Goal: Task Accomplishment & Management: Use online tool/utility

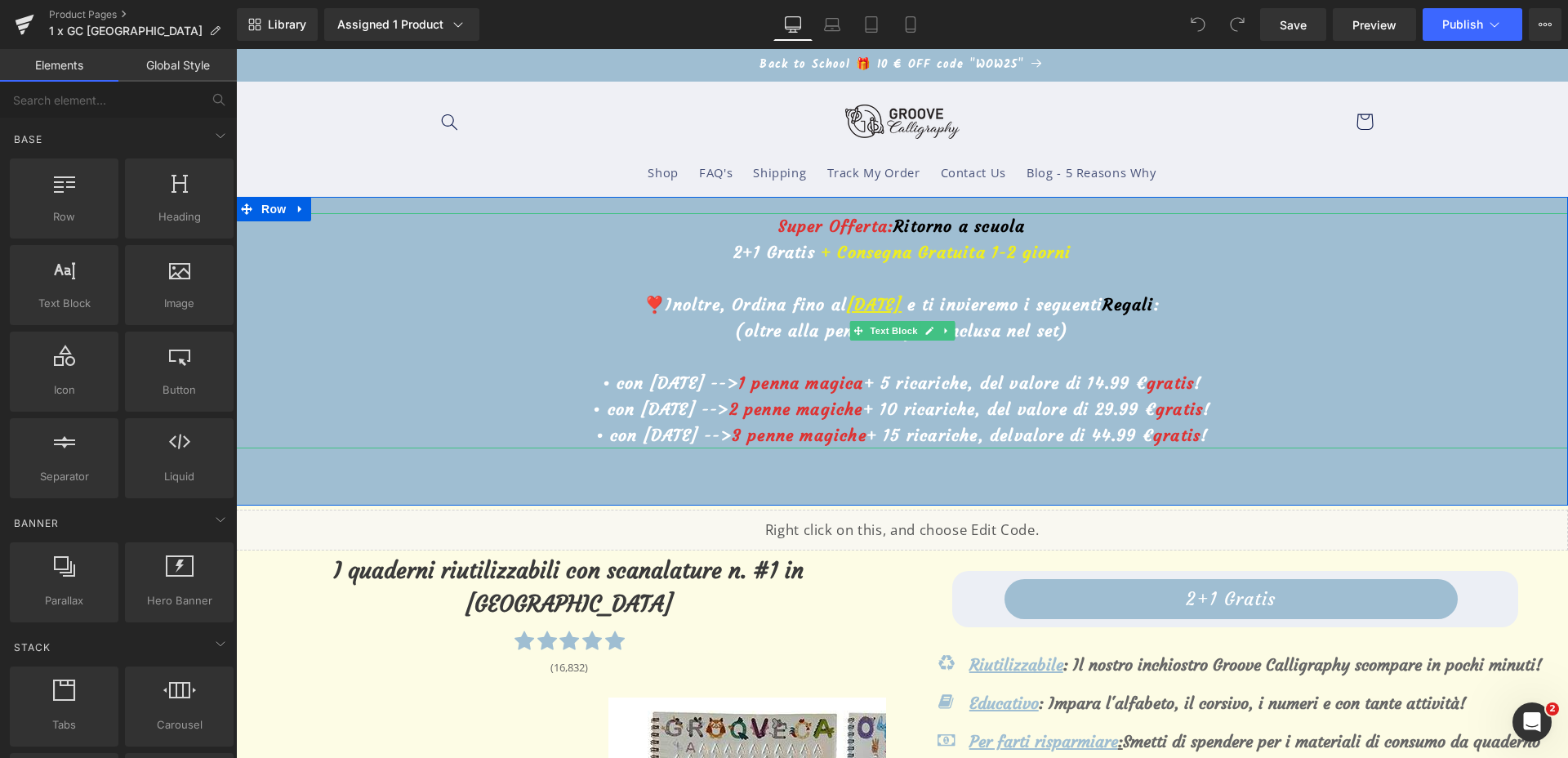
click at [847, 300] on u "2 settembre" at bounding box center [875, 305] width 55 height 21
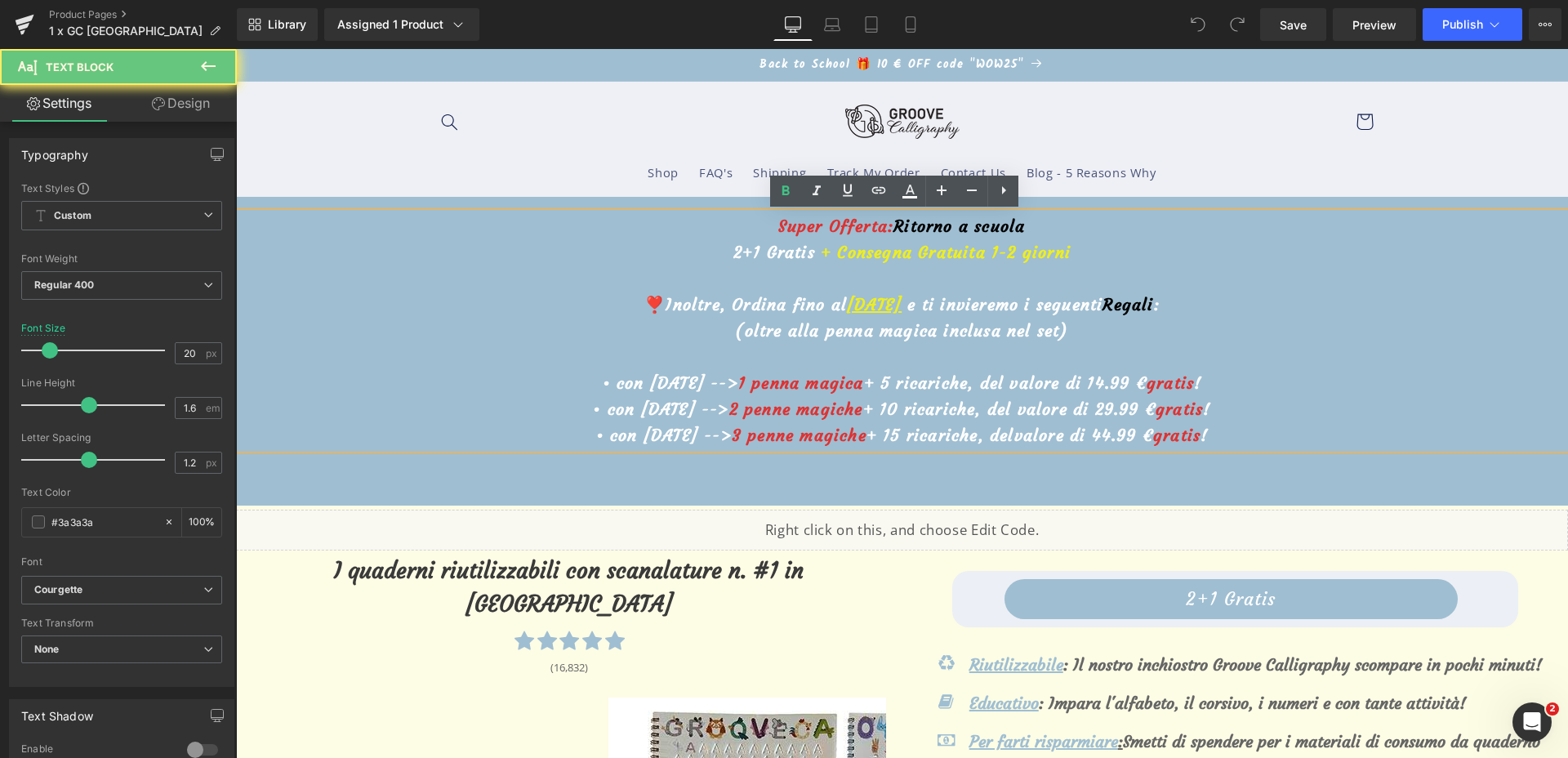
click at [847, 300] on u "2 settembre" at bounding box center [875, 305] width 55 height 21
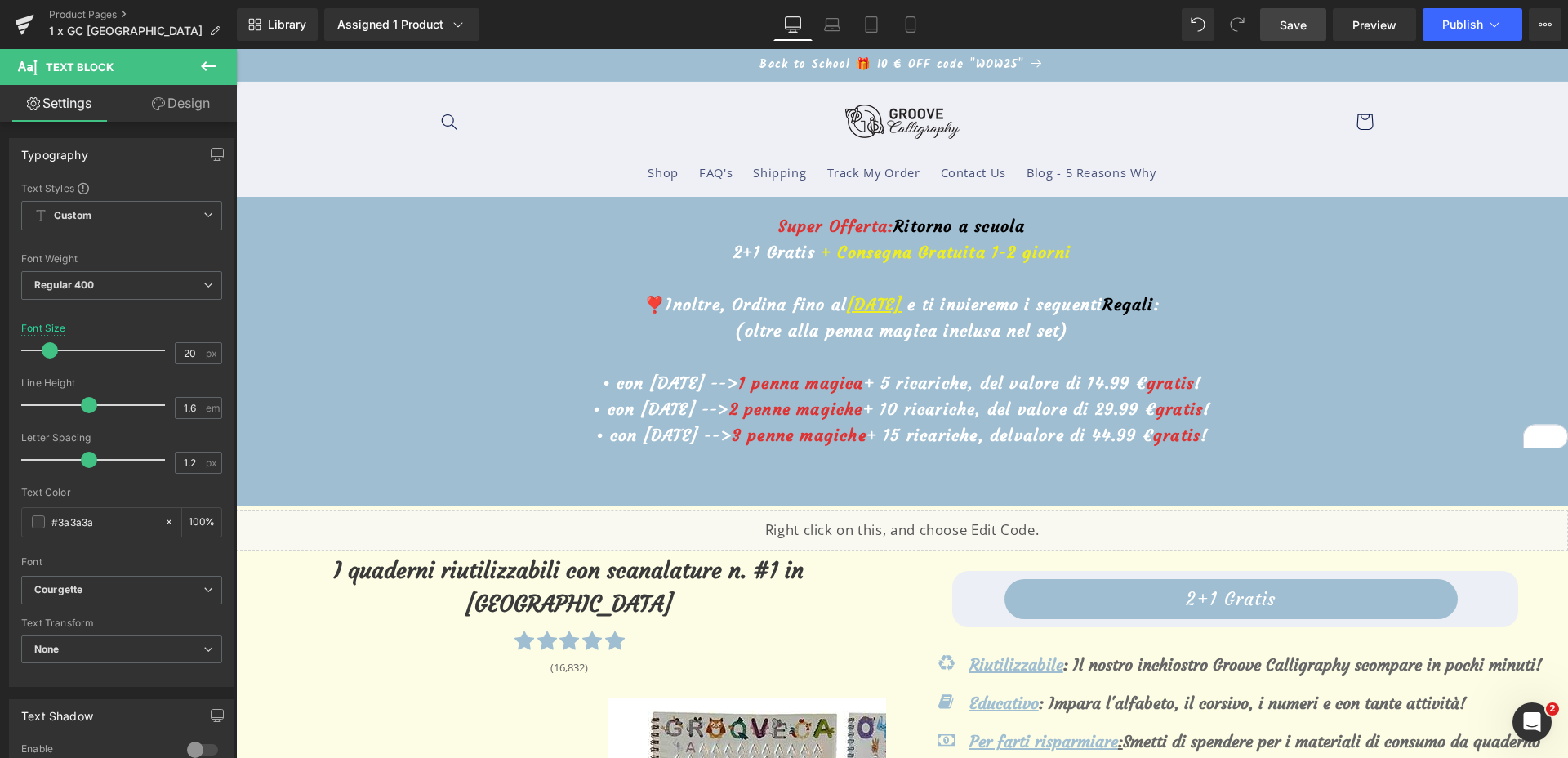
click at [1275, 26] on link "Save" at bounding box center [1292, 25] width 66 height 33
click at [1473, 37] on button "Publish" at bounding box center [1472, 25] width 99 height 33
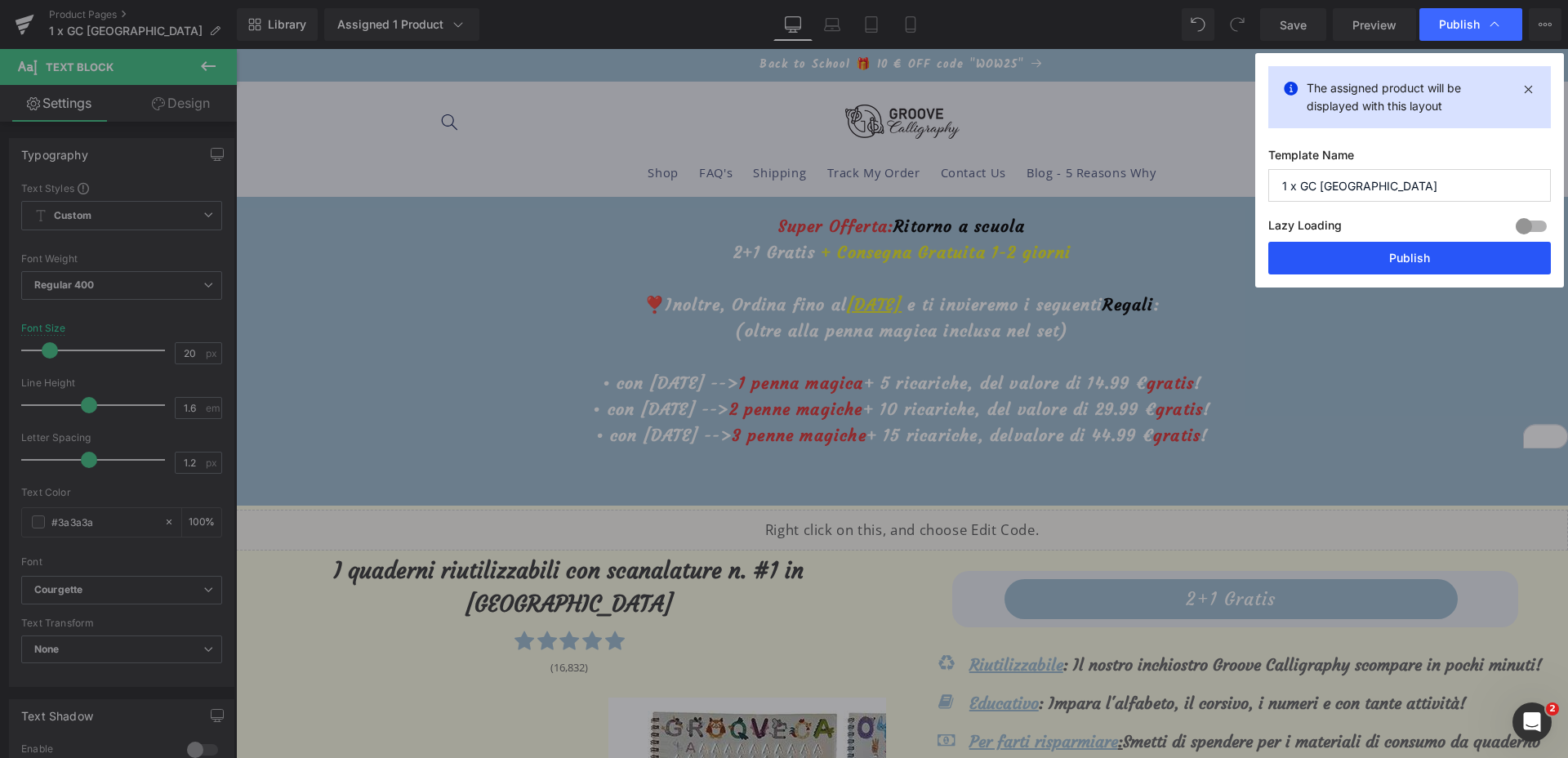
click at [1384, 254] on button "Publish" at bounding box center [1410, 258] width 282 height 33
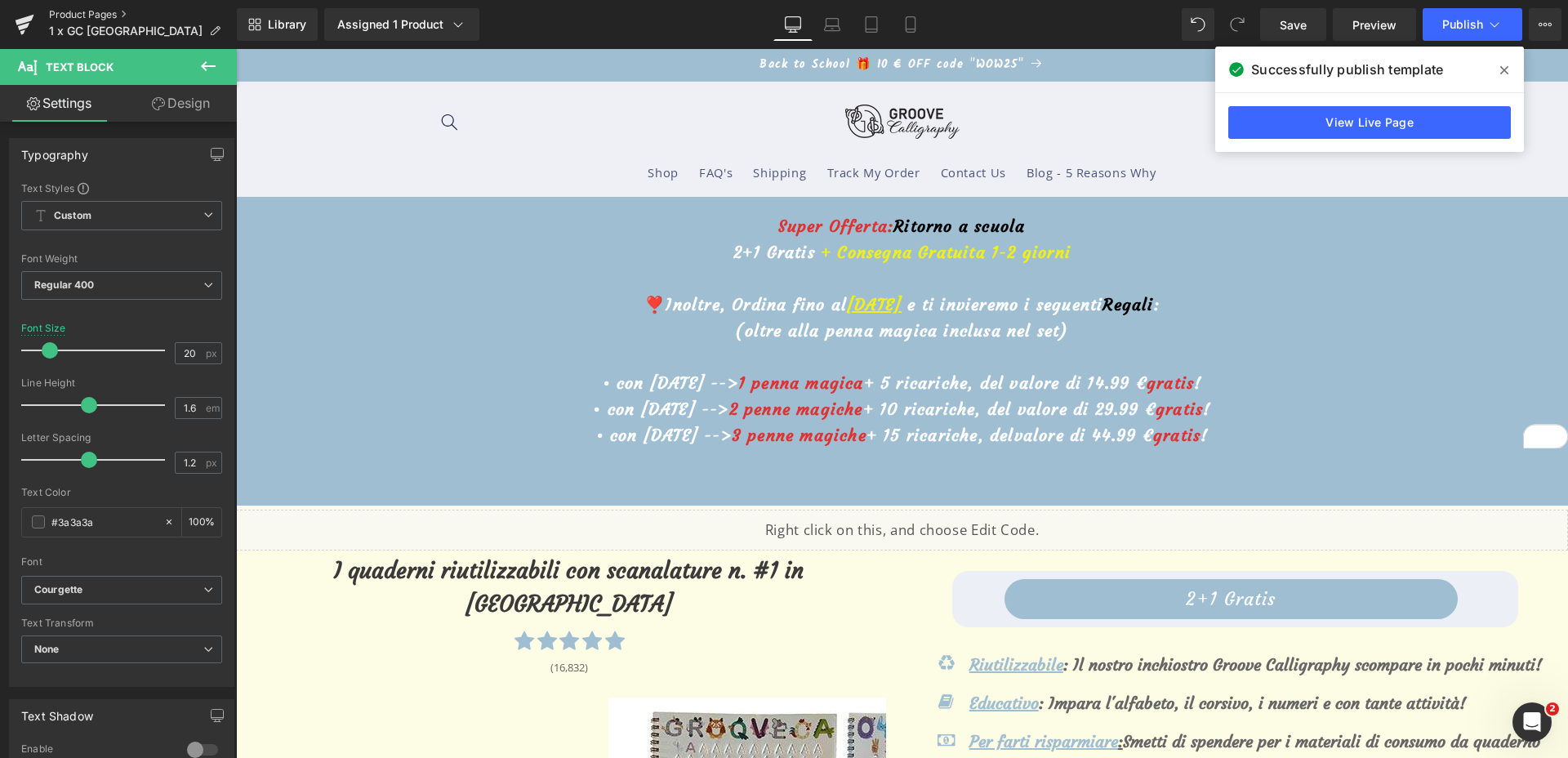
click at [89, 9] on link "Product Pages" at bounding box center [142, 15] width 187 height 13
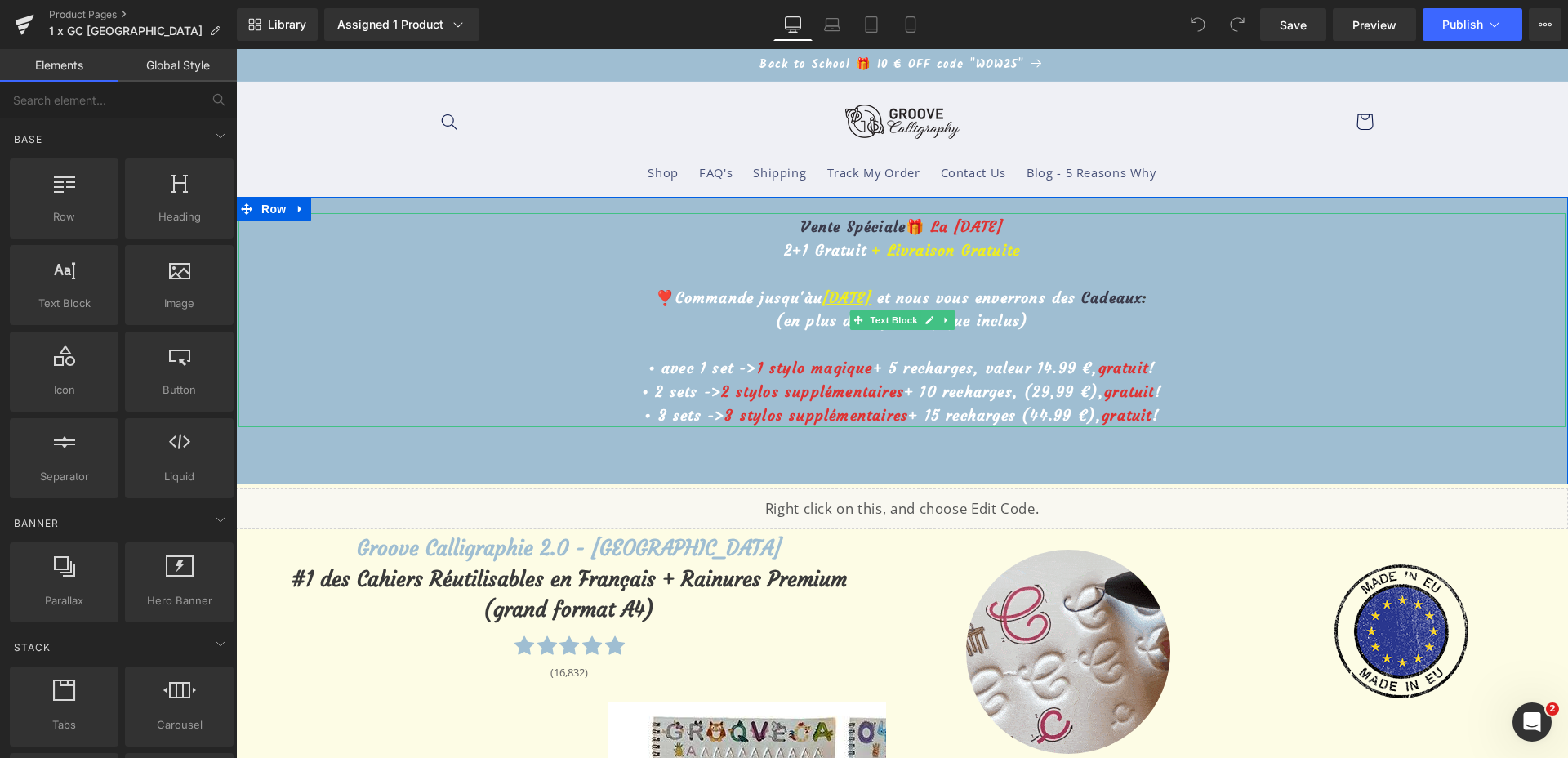
click at [823, 298] on u "[DATE]" at bounding box center [846, 298] width 49 height 19
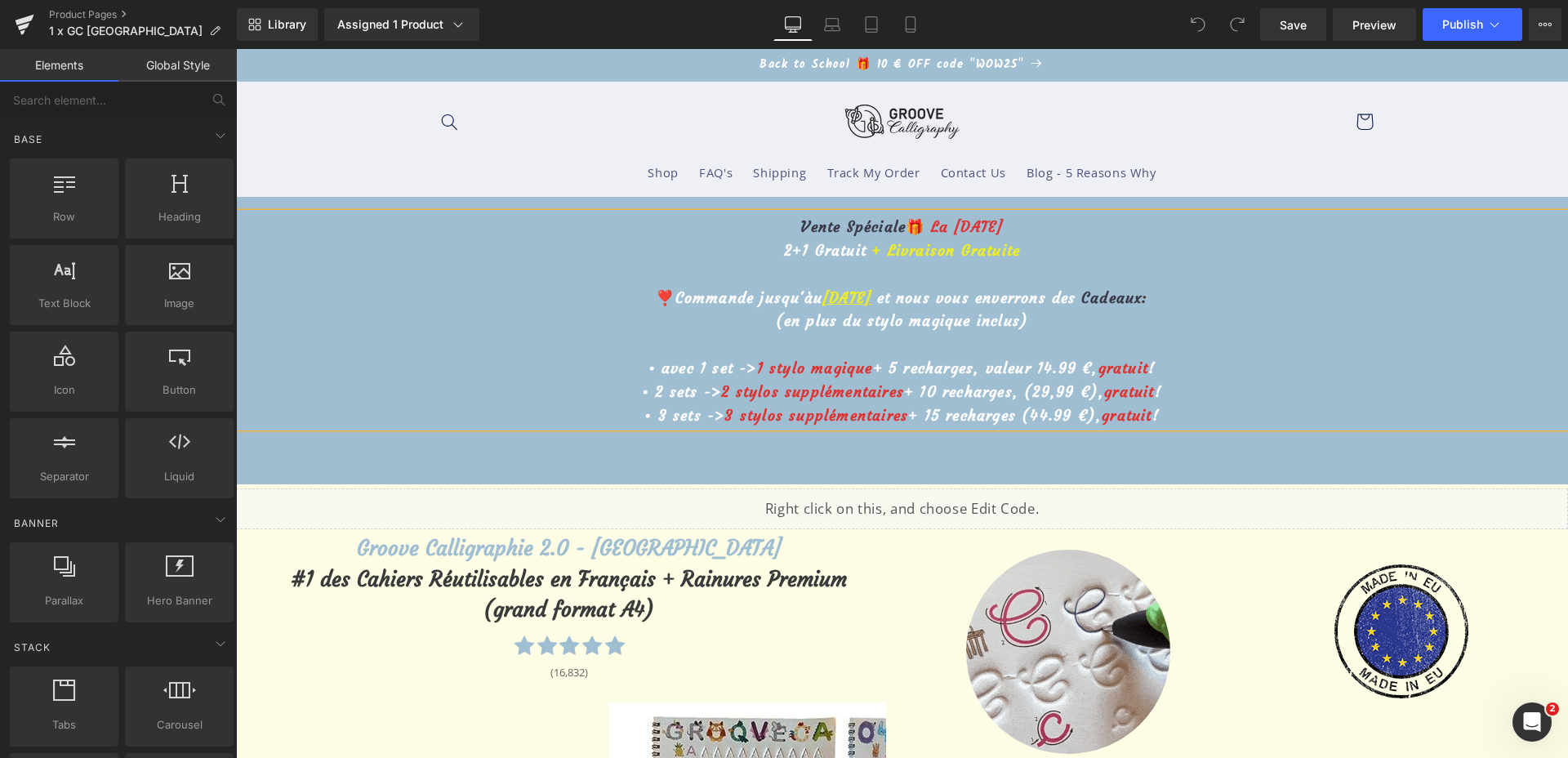
click at [823, 298] on u "[DATE]" at bounding box center [846, 298] width 49 height 19
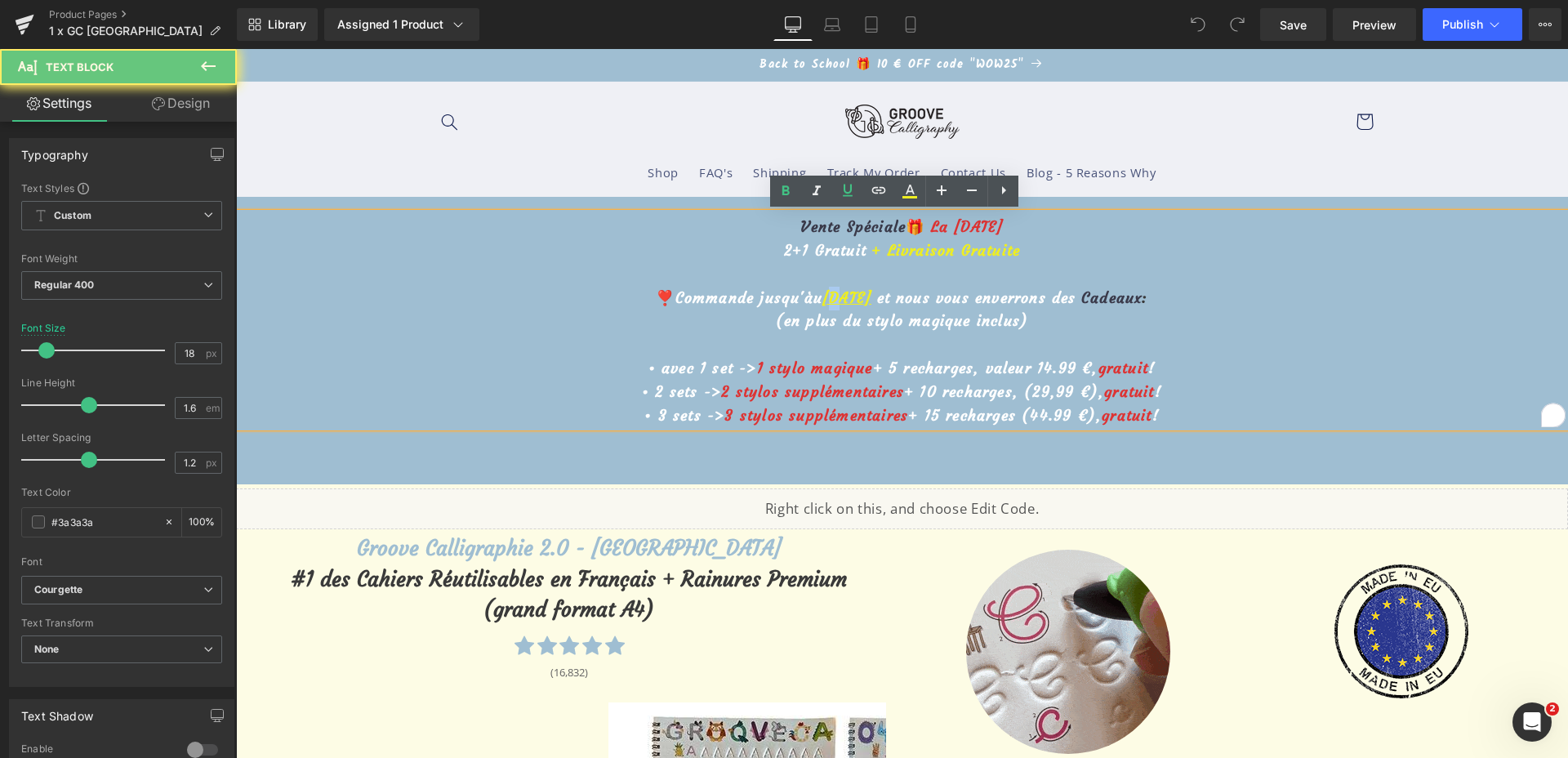
click at [823, 298] on u "[DATE]" at bounding box center [846, 298] width 49 height 19
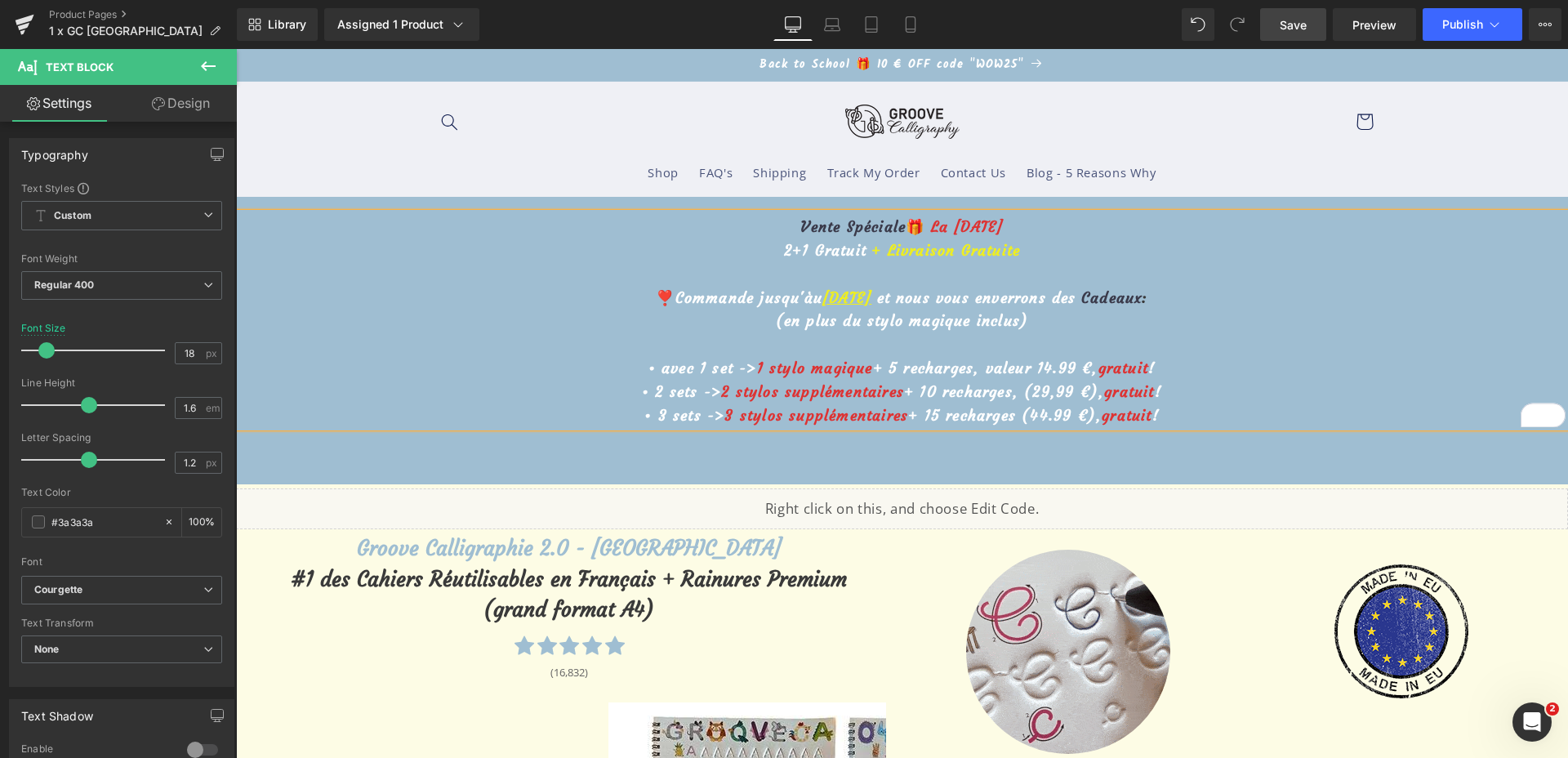
click at [1319, 17] on link "Save" at bounding box center [1292, 25] width 66 height 33
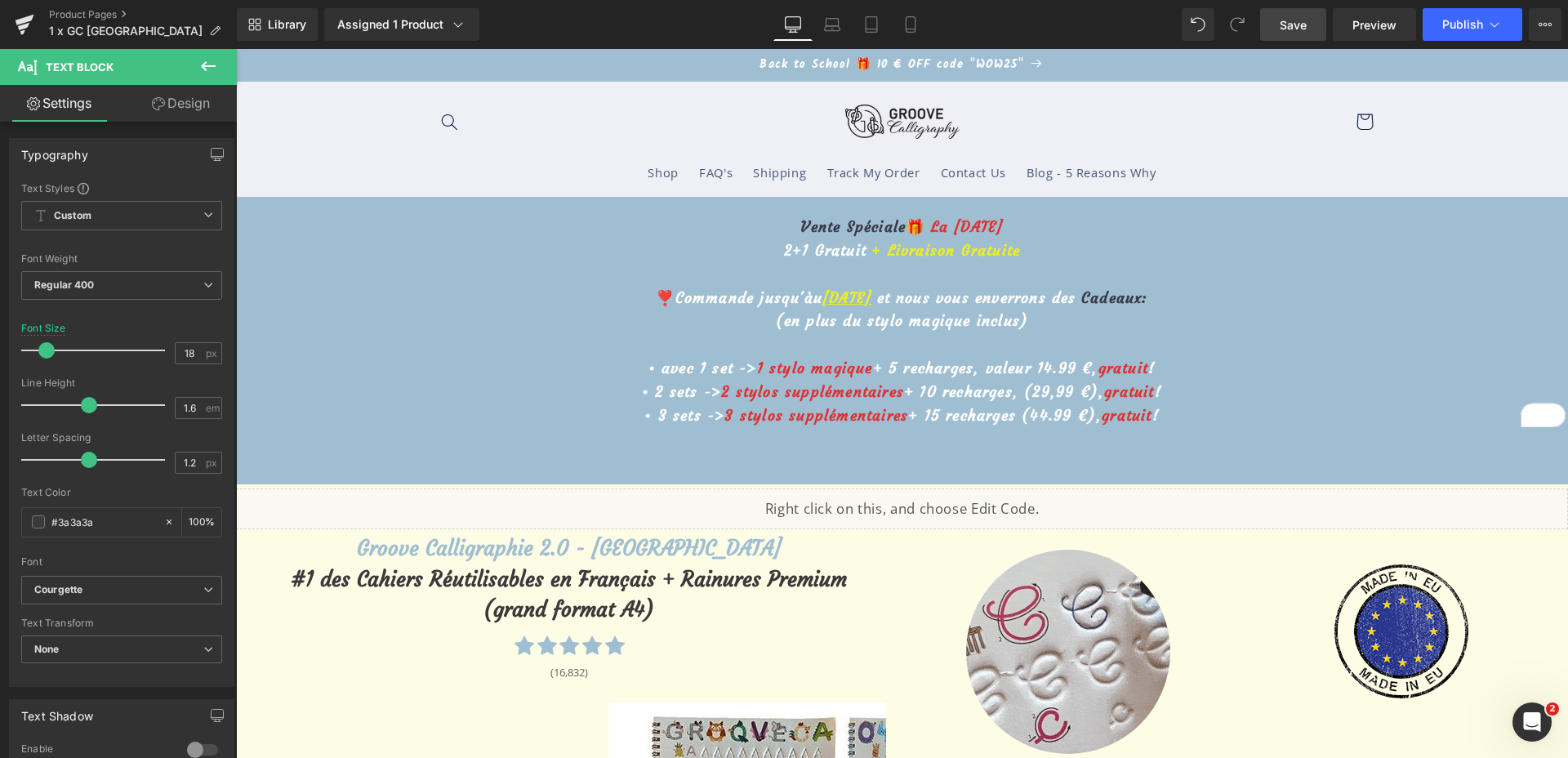
click at [1311, 33] on link "Save" at bounding box center [1292, 25] width 66 height 33
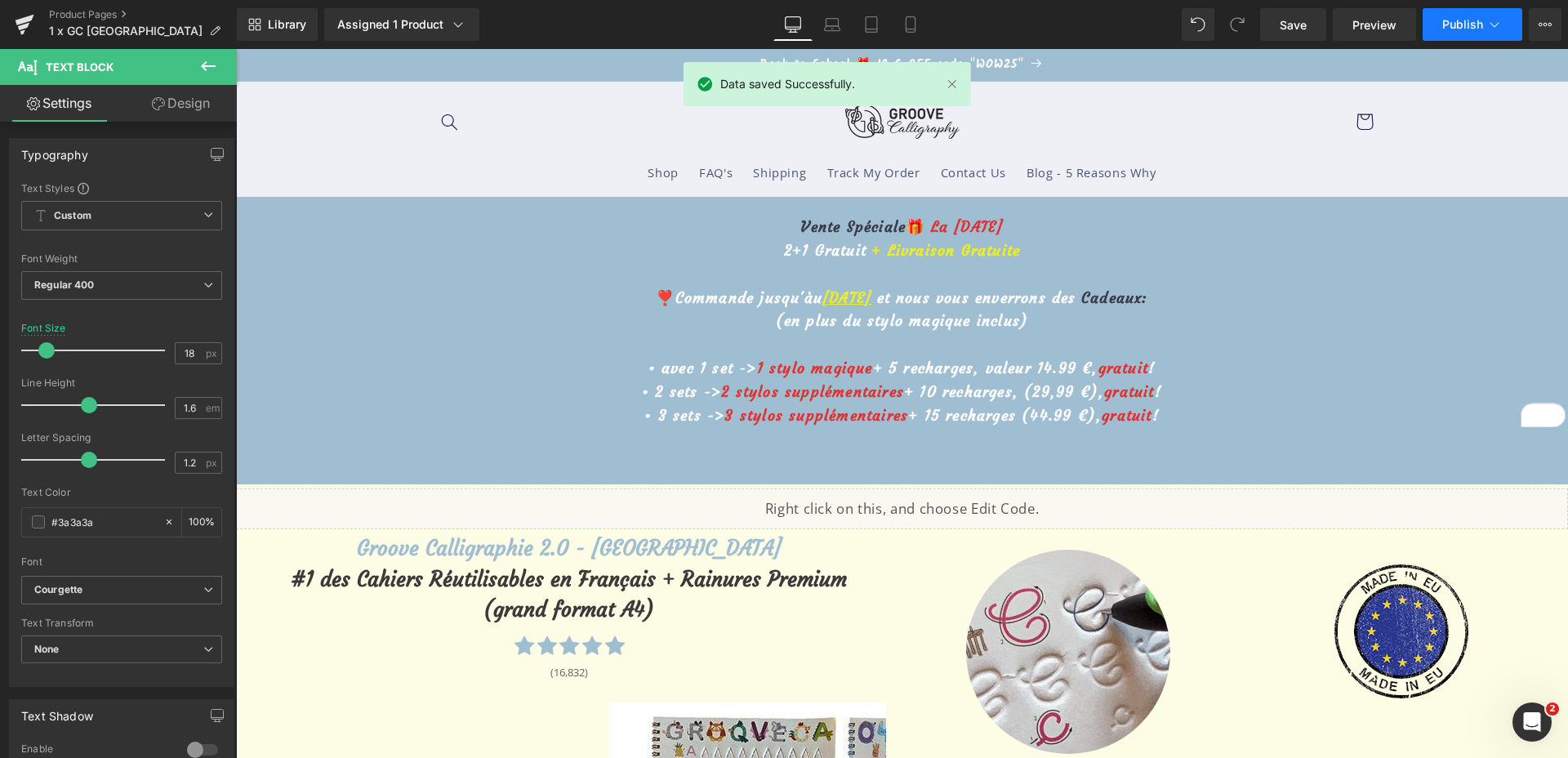
click at [1458, 23] on span "Publish" at bounding box center [1463, 24] width 41 height 13
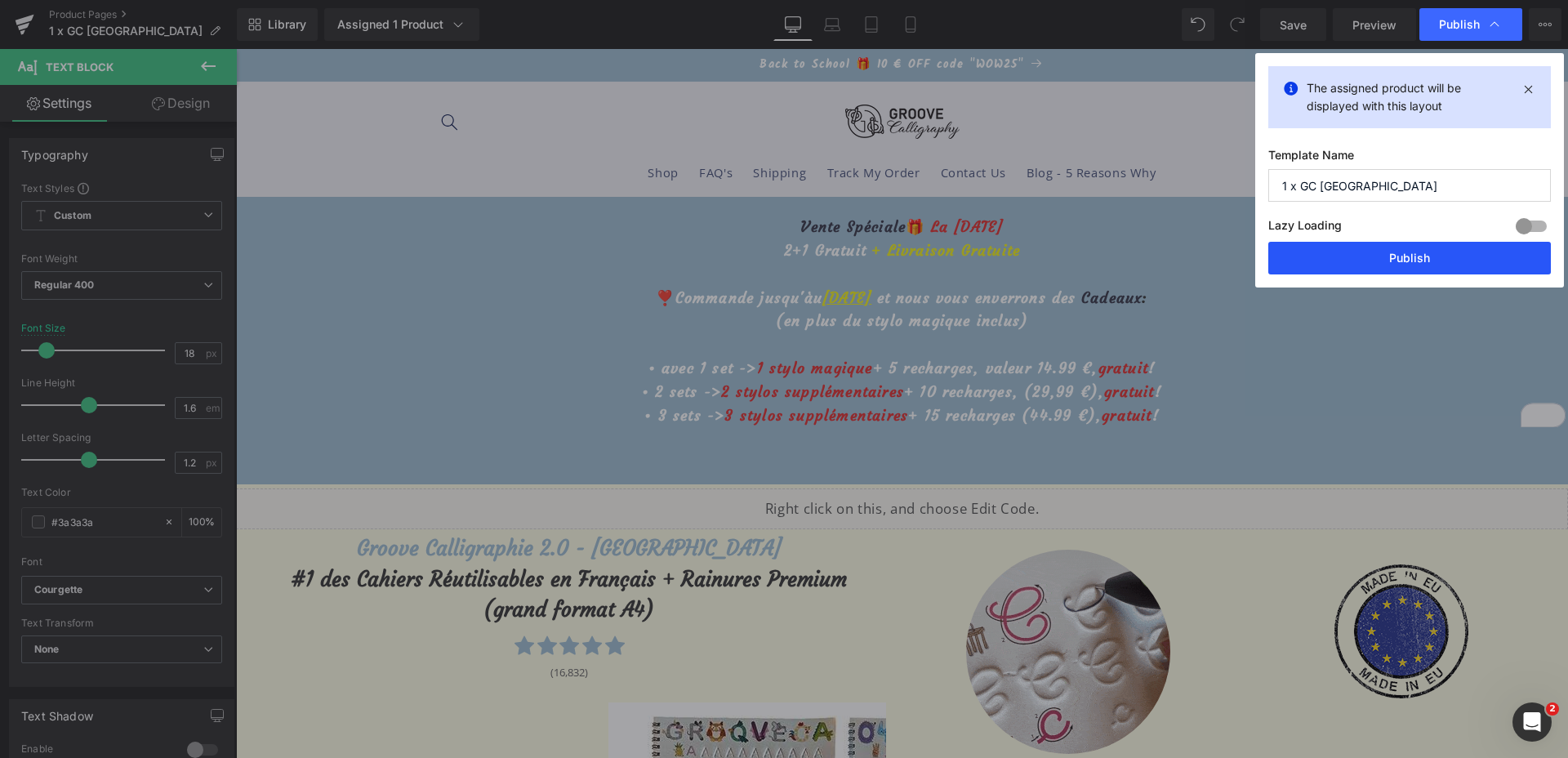
click at [1377, 264] on button "Publish" at bounding box center [1410, 258] width 282 height 33
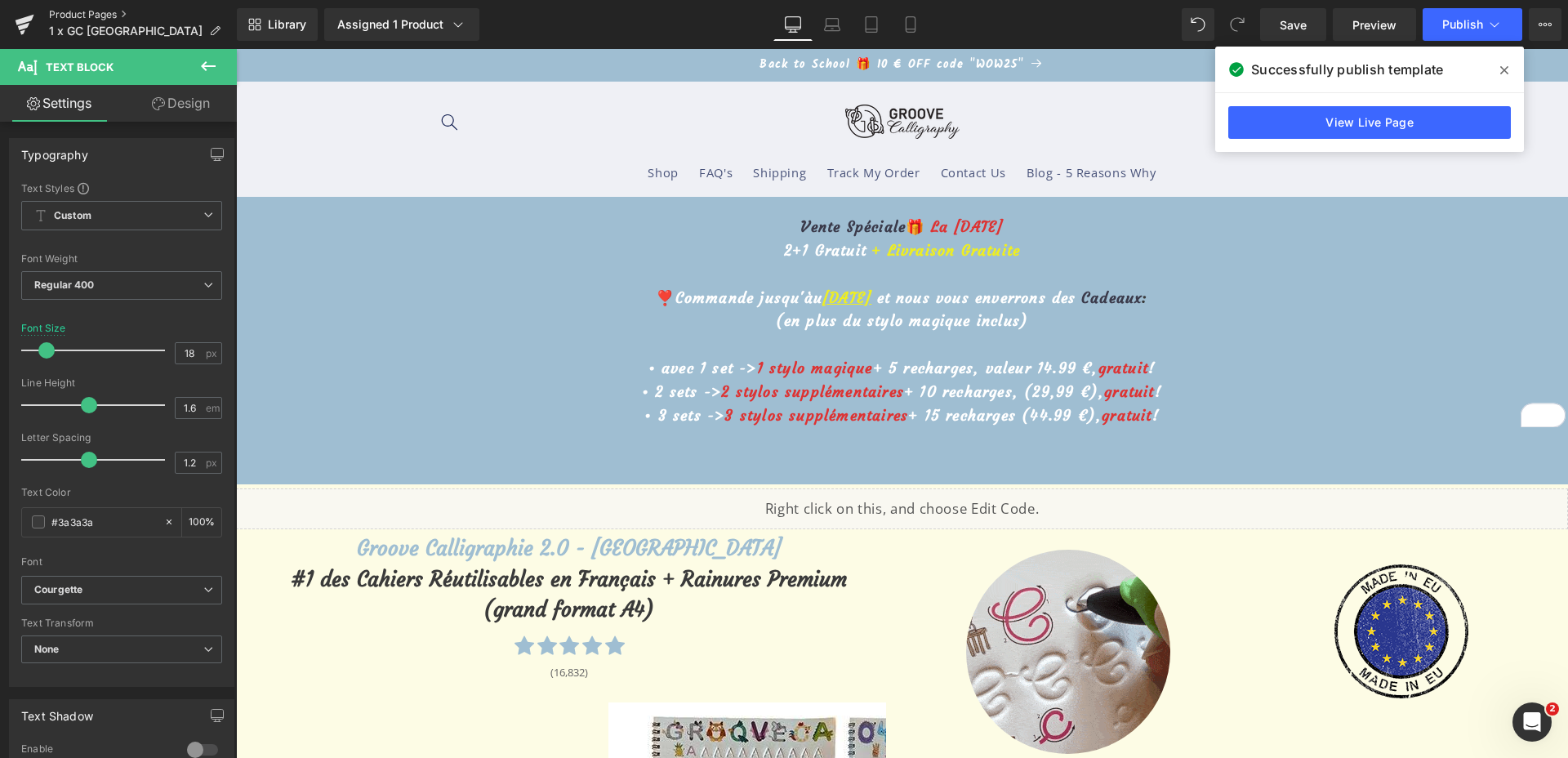
click at [88, 9] on link "Product Pages" at bounding box center [142, 15] width 187 height 13
